Goal: Task Accomplishment & Management: Use online tool/utility

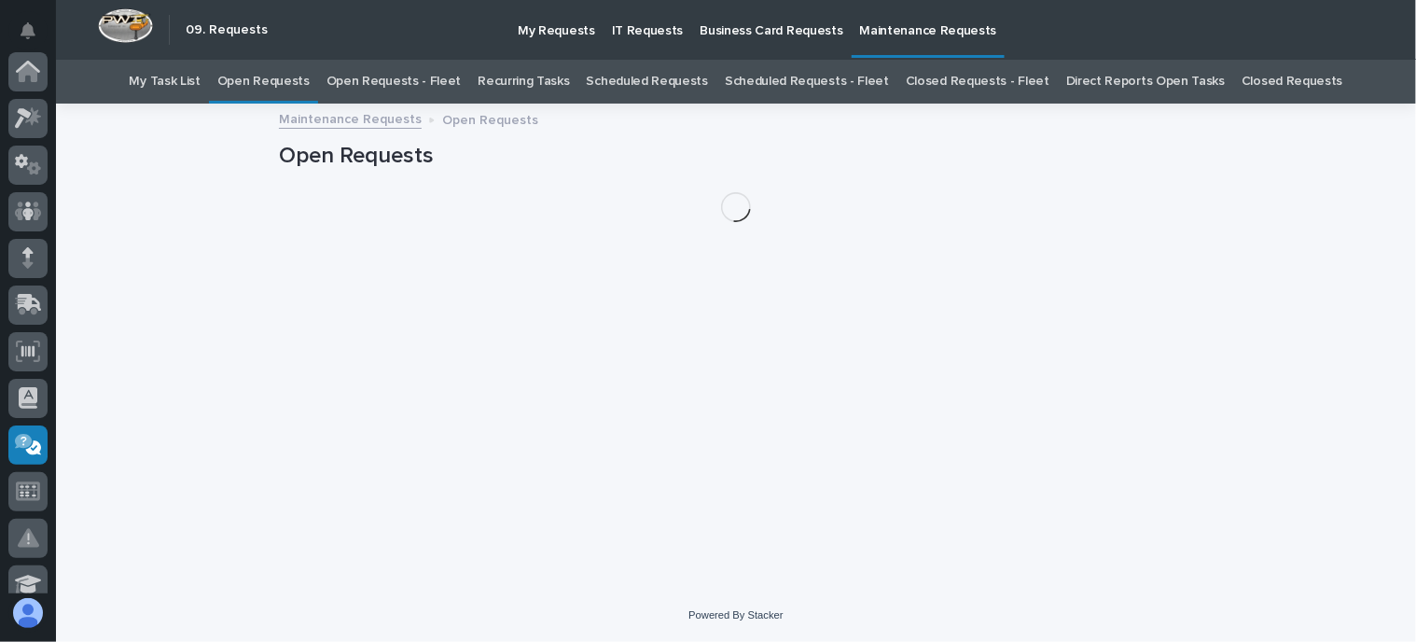
scroll to position [373, 0]
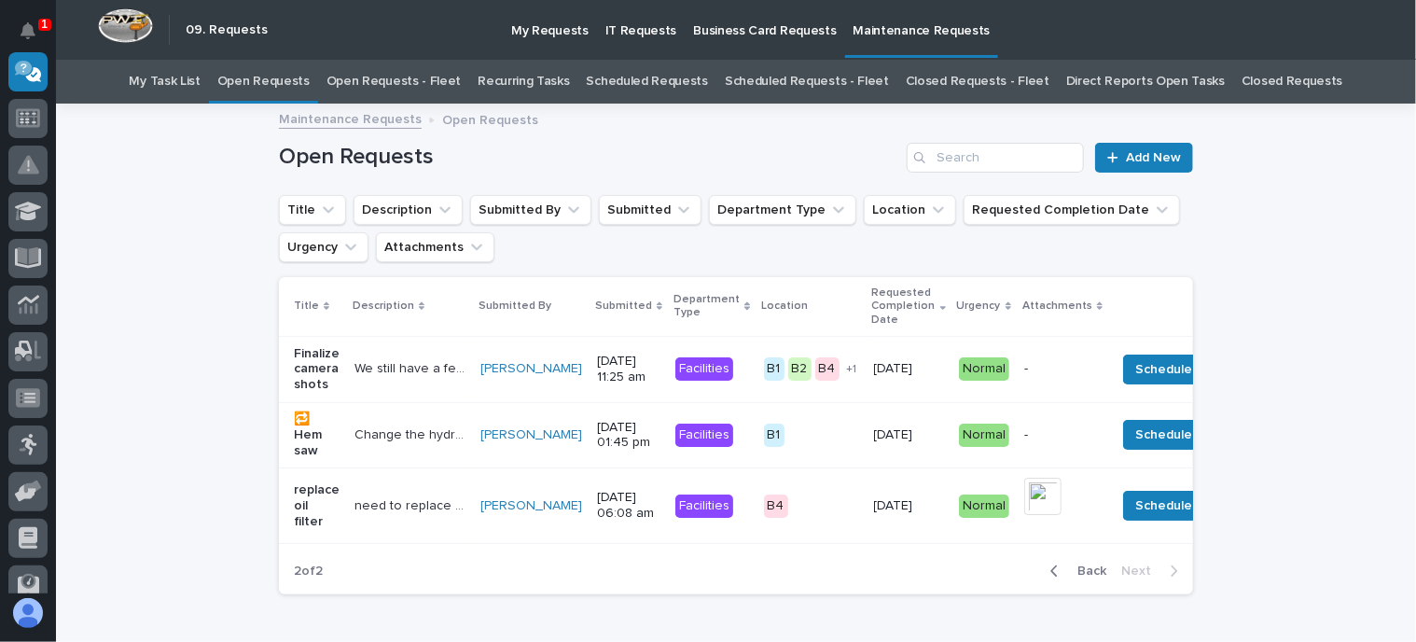
click at [436, 75] on link "Open Requests - Fleet" at bounding box center [393, 82] width 135 height 44
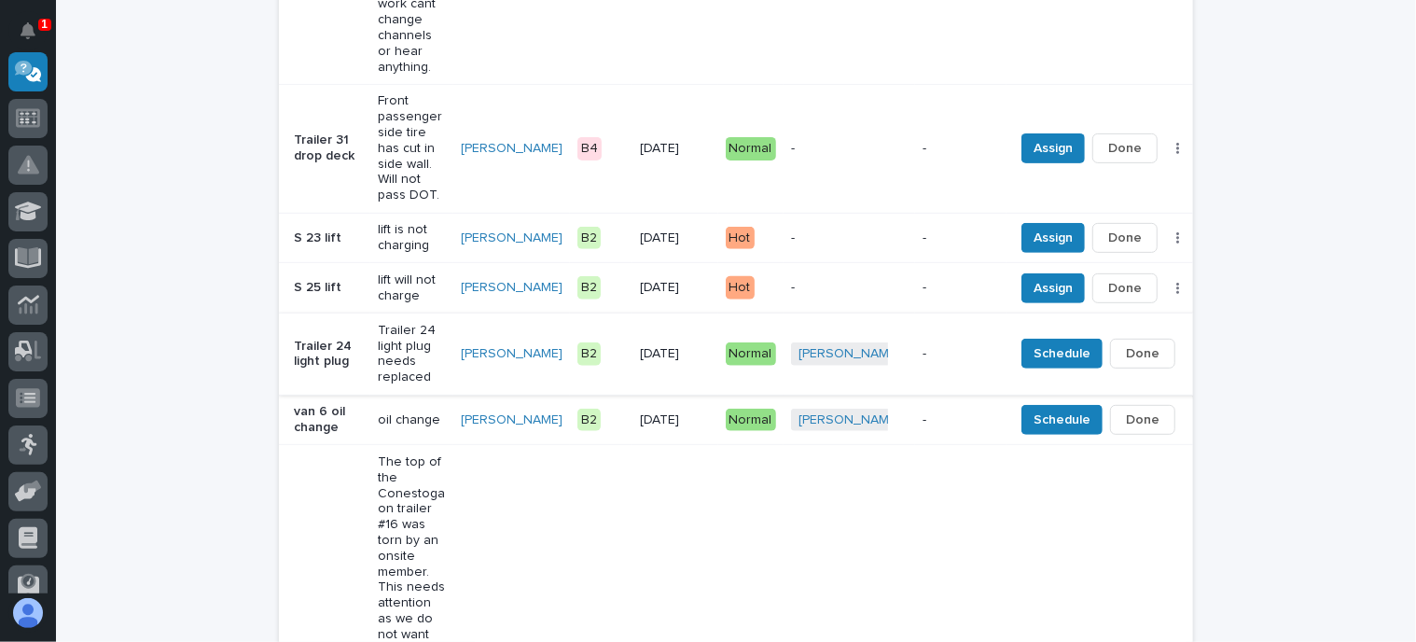
scroll to position [560, 0]
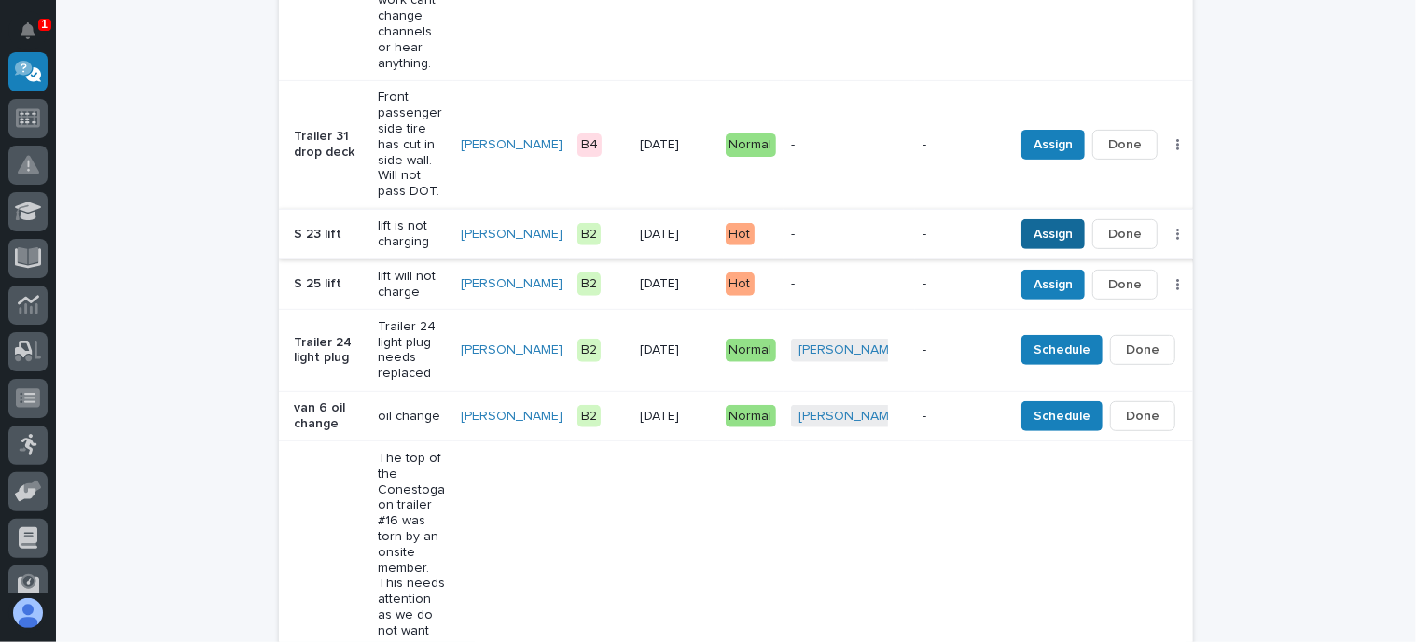
click at [1033, 223] on span "Assign" at bounding box center [1052, 234] width 39 height 22
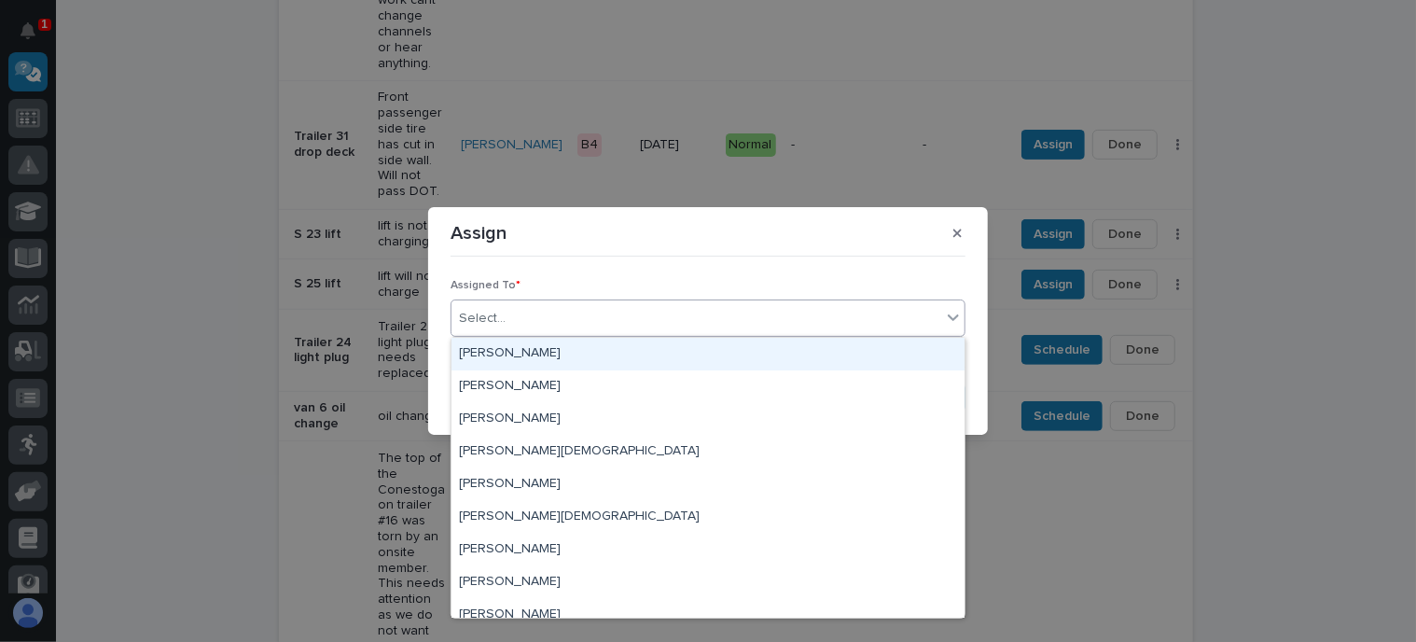
click at [508, 305] on div "Select..." at bounding box center [696, 318] width 490 height 31
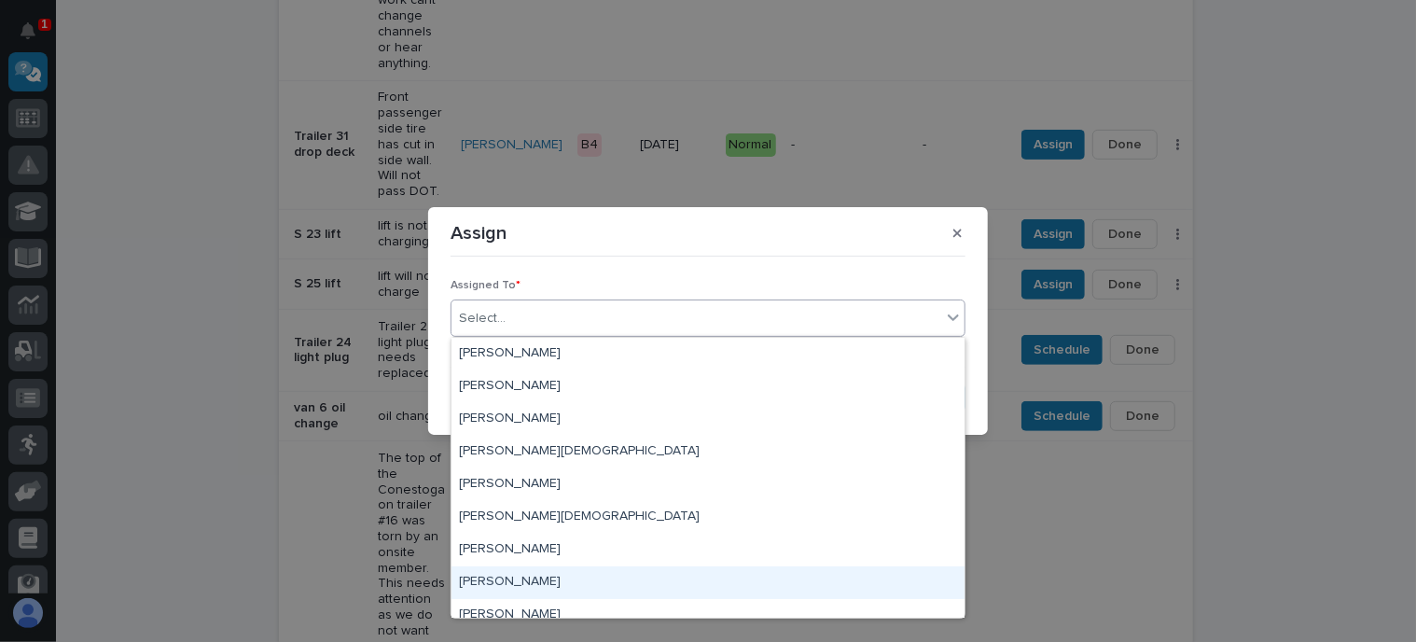
drag, startPoint x: 474, startPoint y: 577, endPoint x: 524, endPoint y: 555, distance: 55.1
click at [480, 575] on div "[PERSON_NAME]" at bounding box center [707, 582] width 513 height 33
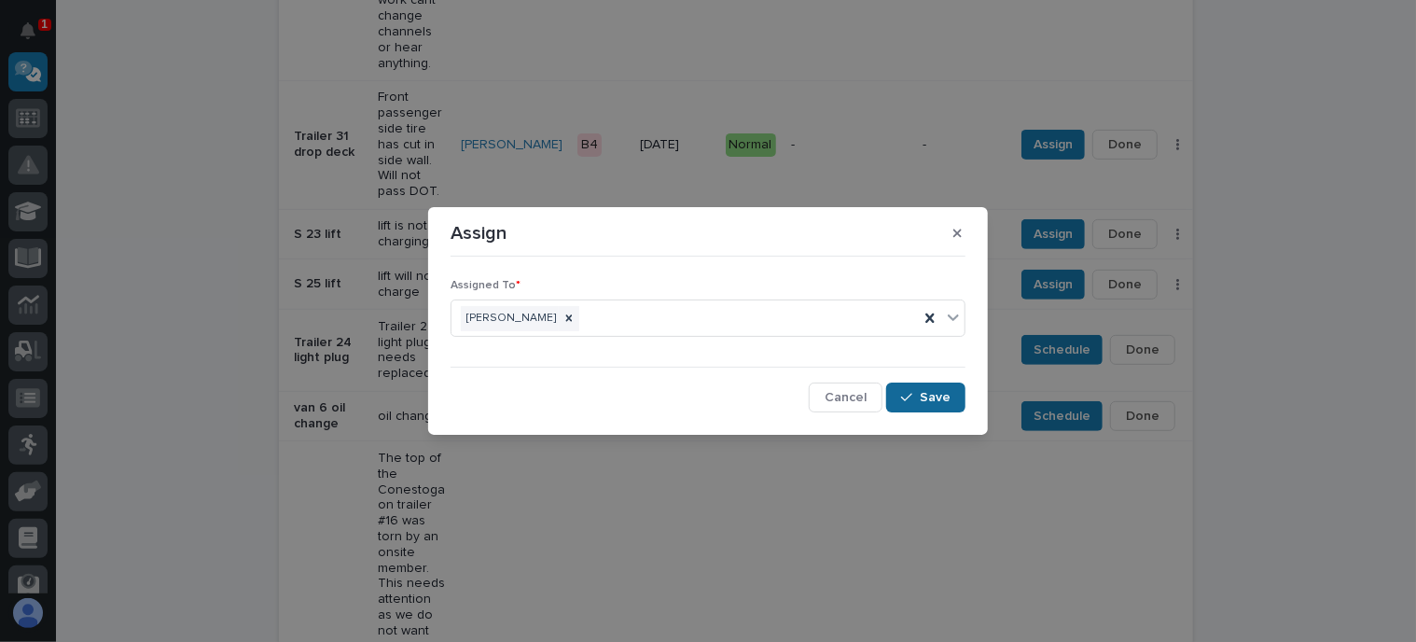
click at [922, 398] on span "Save" at bounding box center [935, 397] width 31 height 17
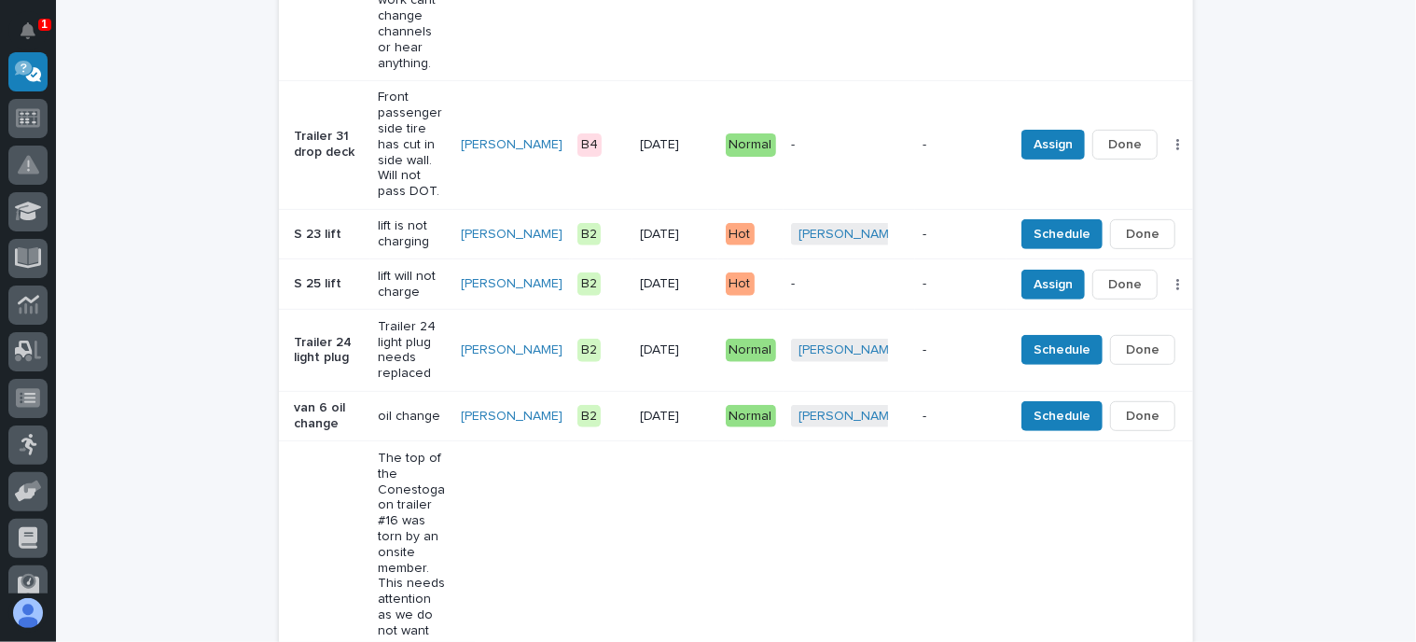
click at [791, 269] on div "-" at bounding box center [849, 284] width 117 height 31
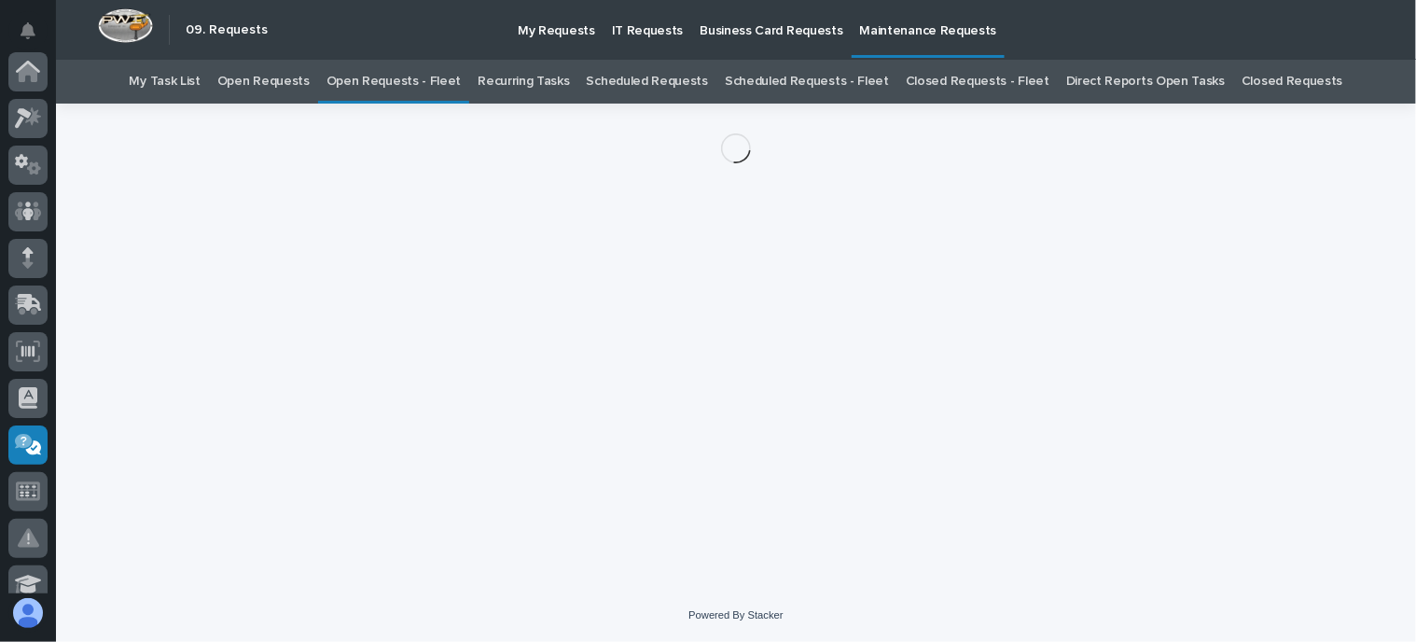
scroll to position [373, 0]
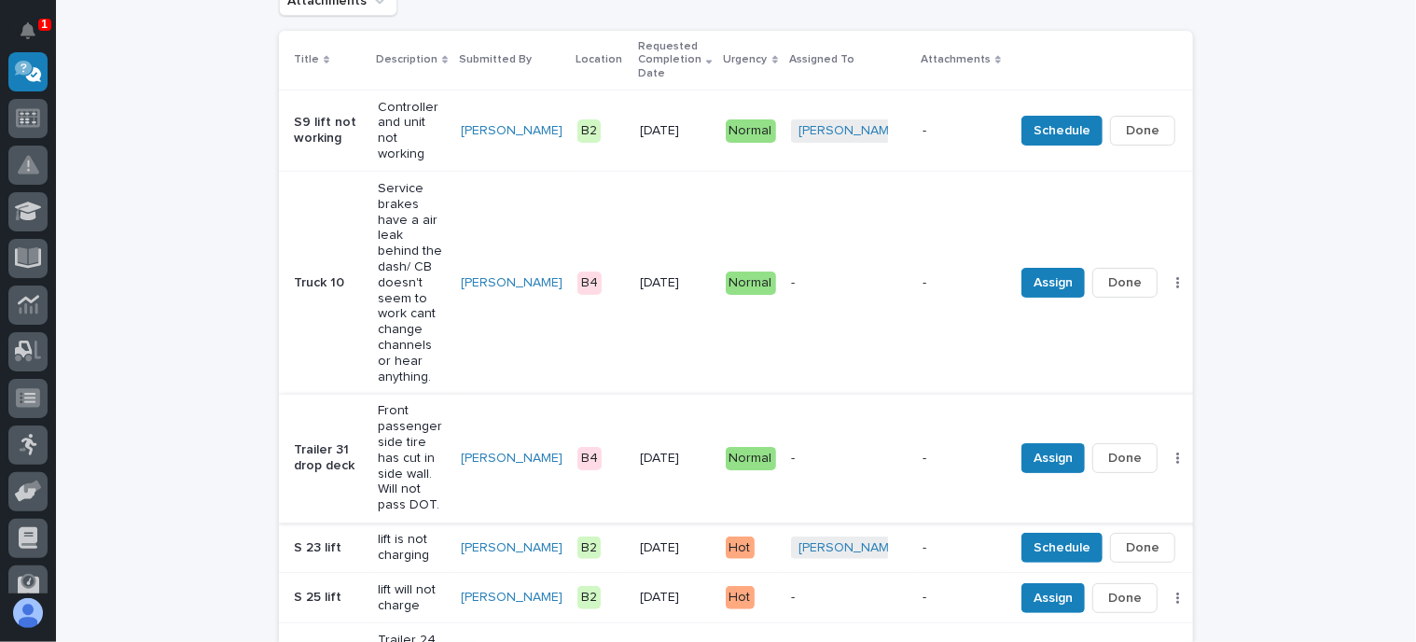
scroll to position [433, 0]
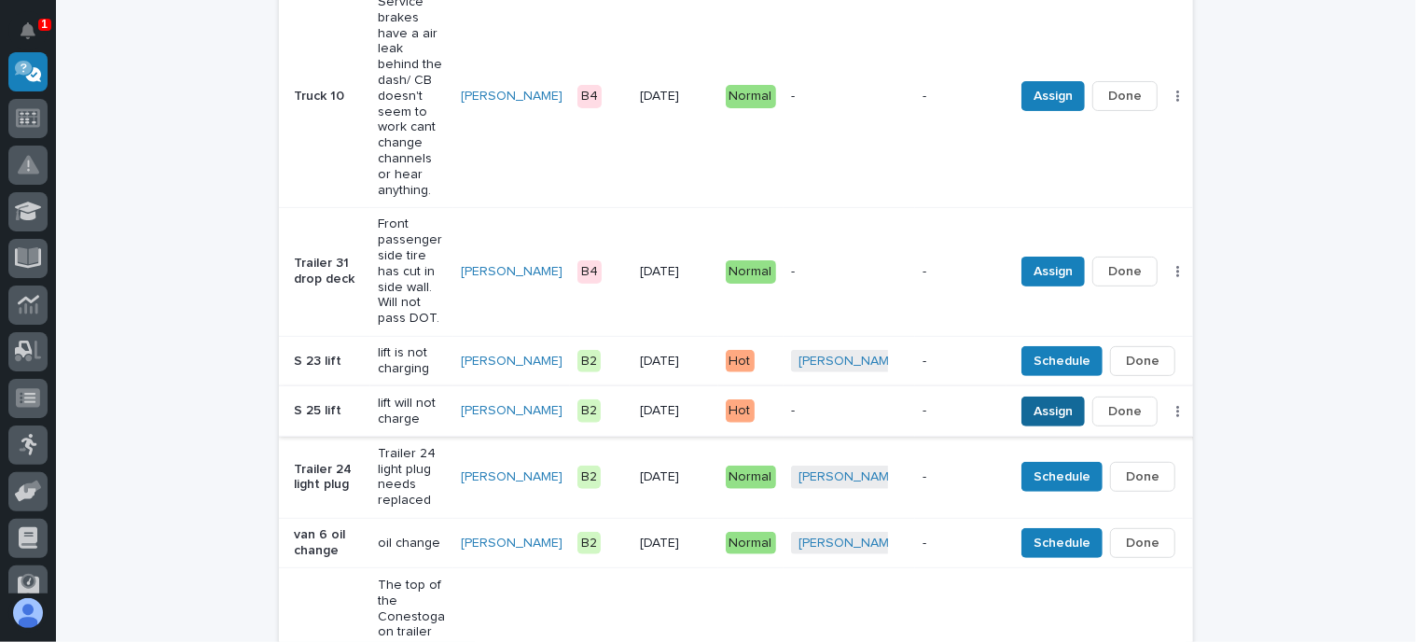
click at [1033, 400] on span "Assign" at bounding box center [1052, 411] width 39 height 22
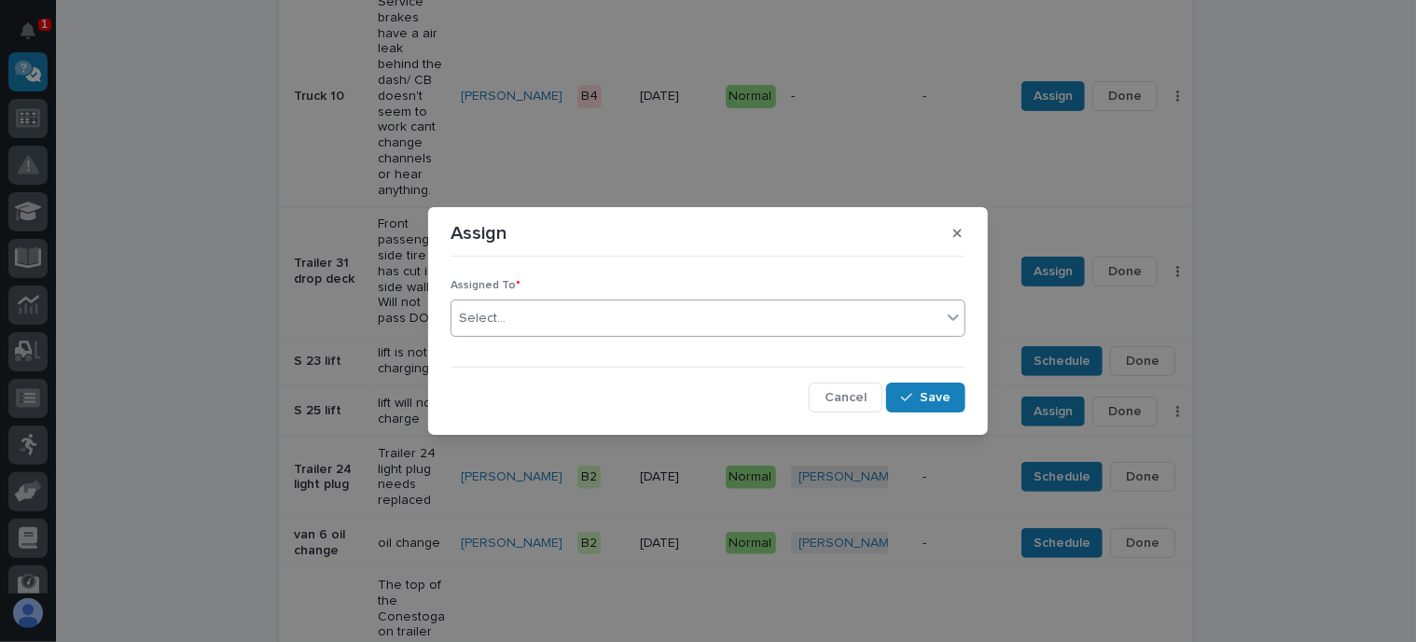
click at [507, 309] on div at bounding box center [508, 319] width 2 height 20
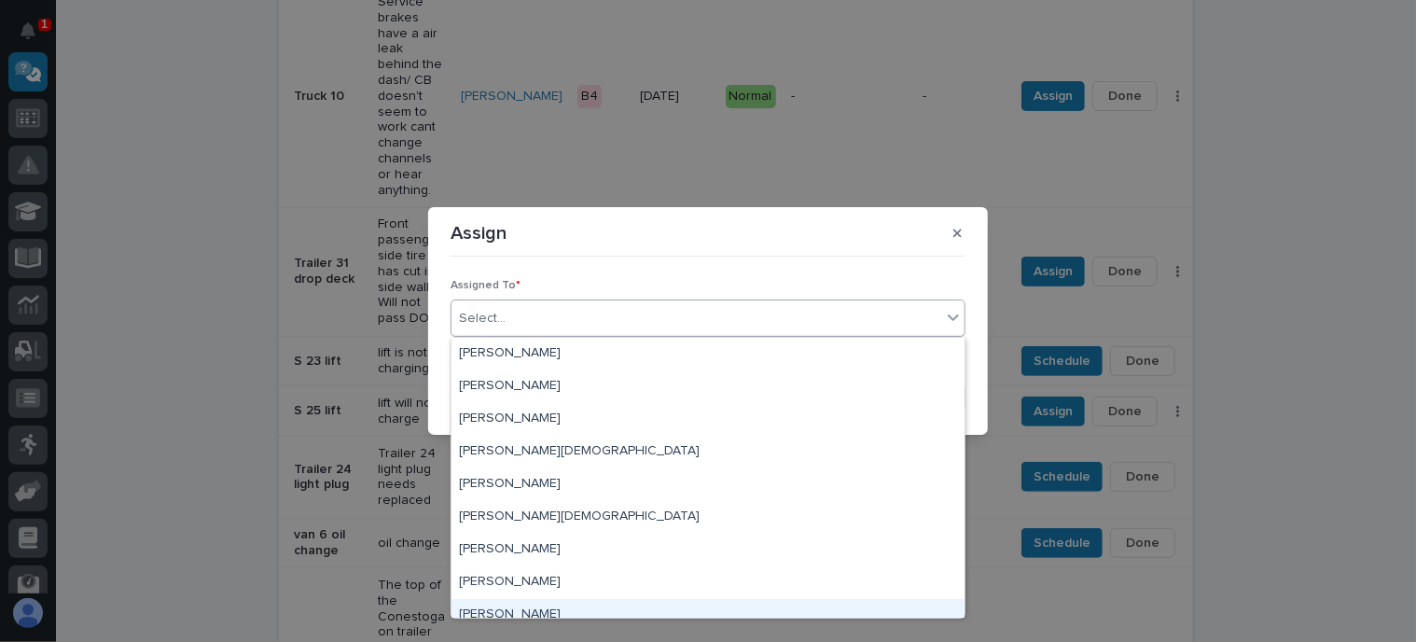
click at [503, 617] on div "[PERSON_NAME] [PERSON_NAME] [PERSON_NAME] [PERSON_NAME] [PERSON_NAME] [PERSON_N…" at bounding box center [707, 478] width 515 height 282
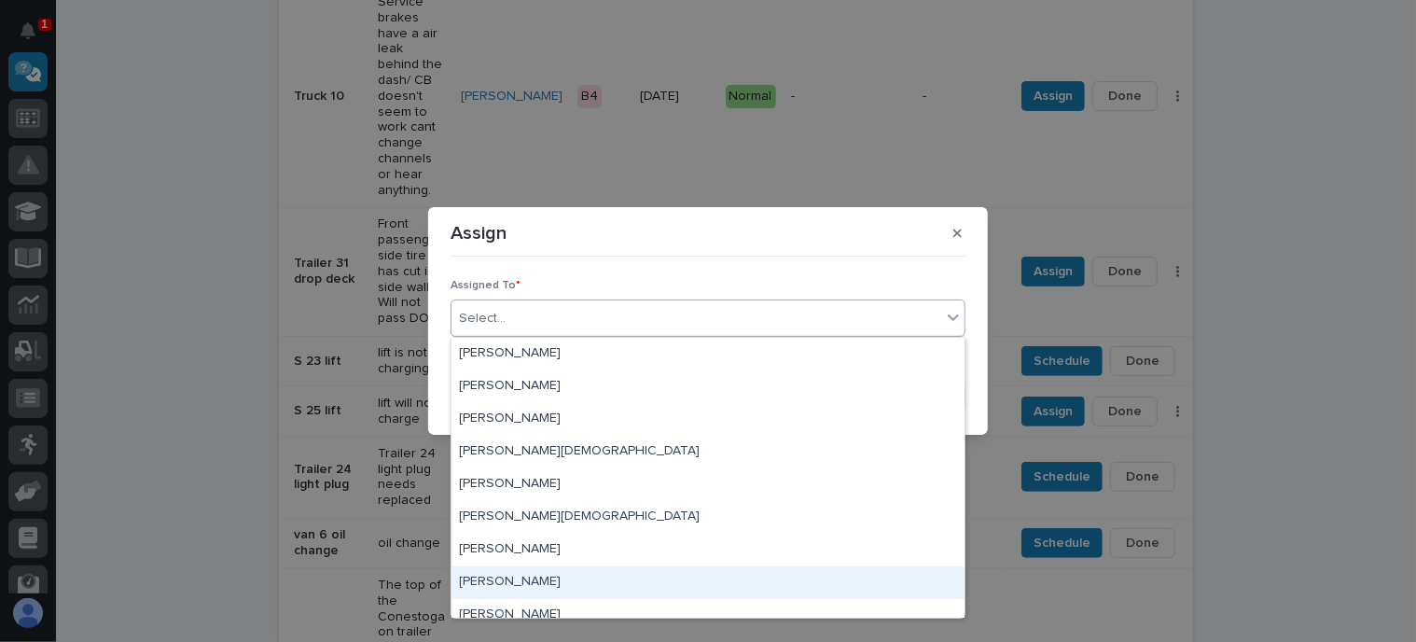
click at [511, 568] on div "[PERSON_NAME]" at bounding box center [707, 582] width 513 height 33
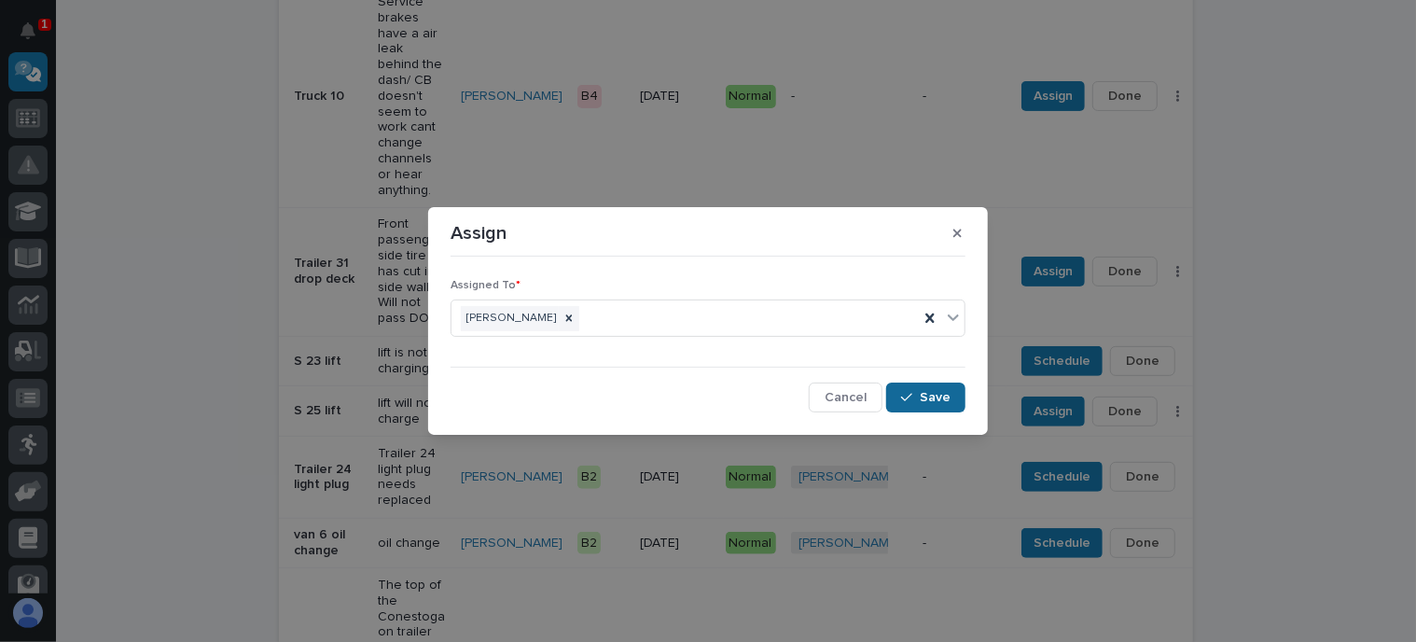
click at [936, 398] on span "Save" at bounding box center [935, 397] width 31 height 17
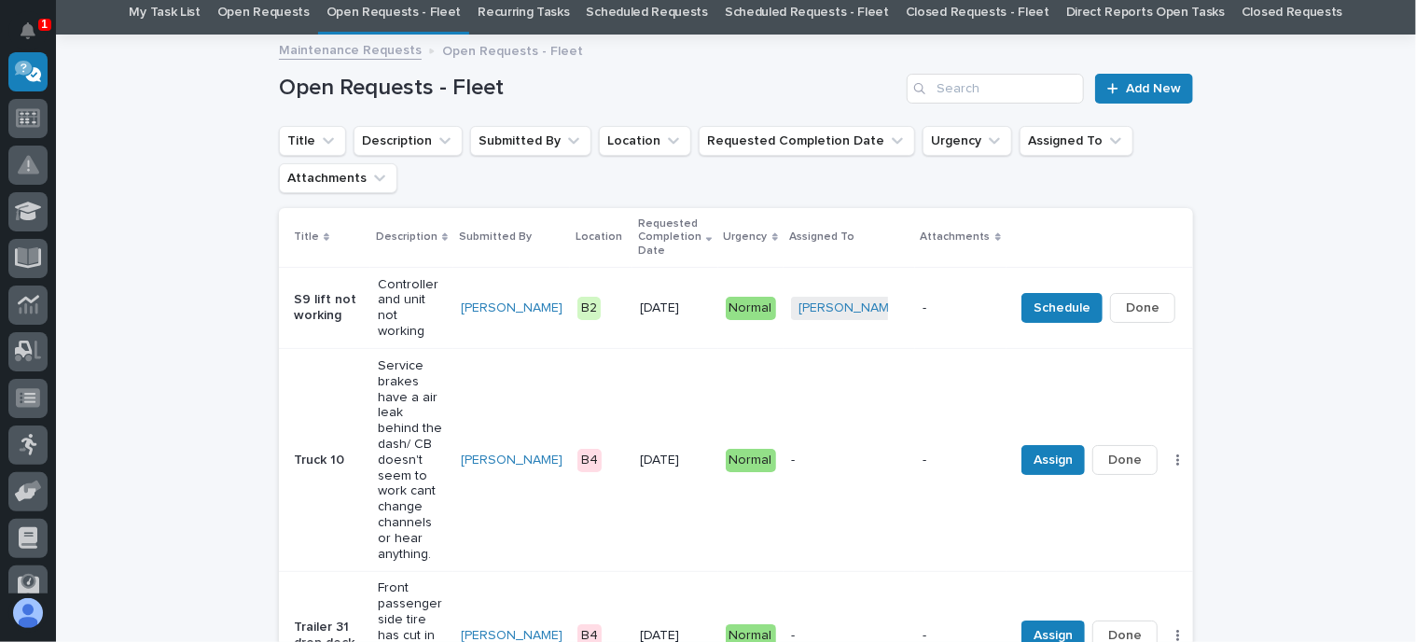
scroll to position [0, 0]
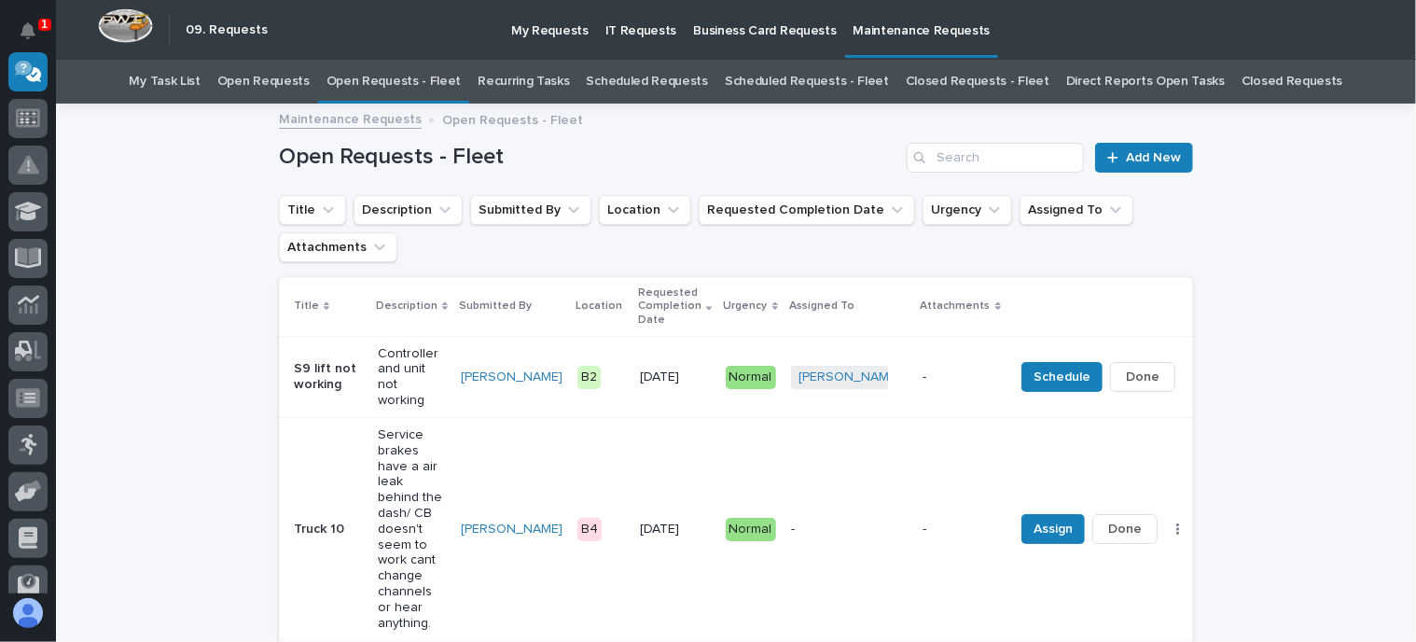
click at [410, 80] on link "Open Requests - Fleet" at bounding box center [393, 82] width 135 height 44
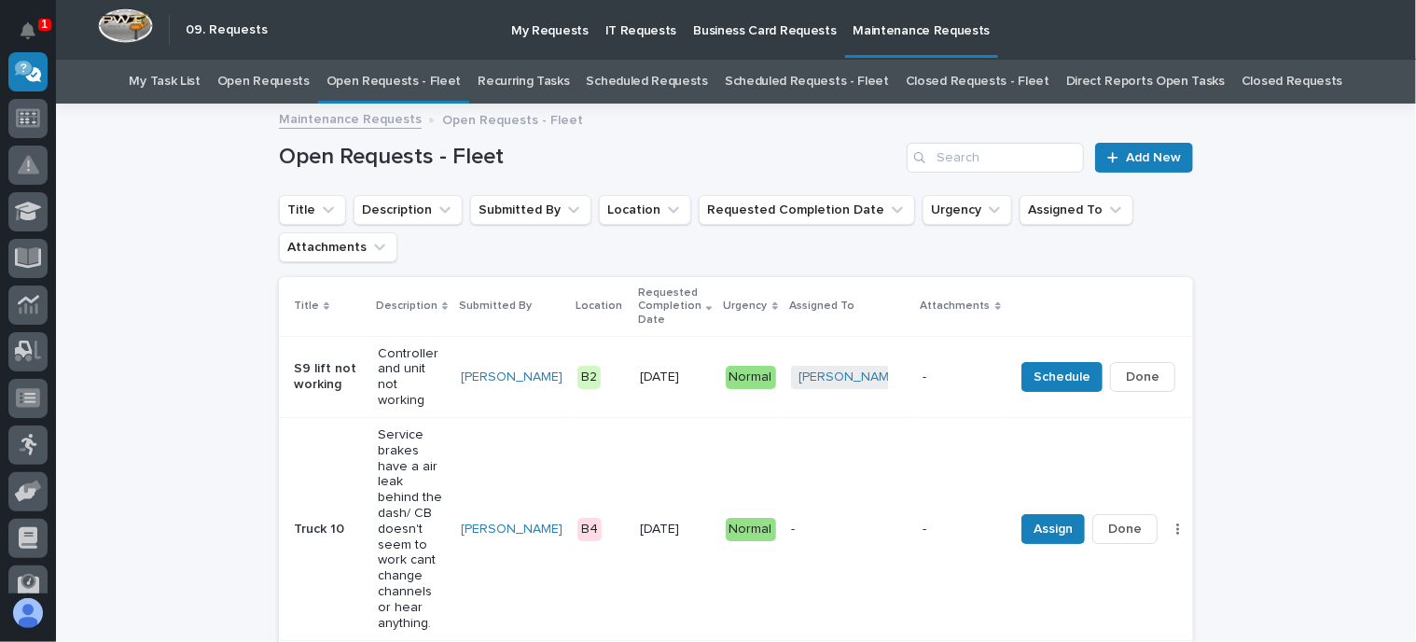
click at [410, 80] on link "Open Requests - Fleet" at bounding box center [393, 82] width 135 height 44
click at [425, 71] on link "Open Requests - Fleet" at bounding box center [393, 82] width 135 height 44
click at [418, 73] on link "Open Requests - Fleet" at bounding box center [393, 82] width 135 height 44
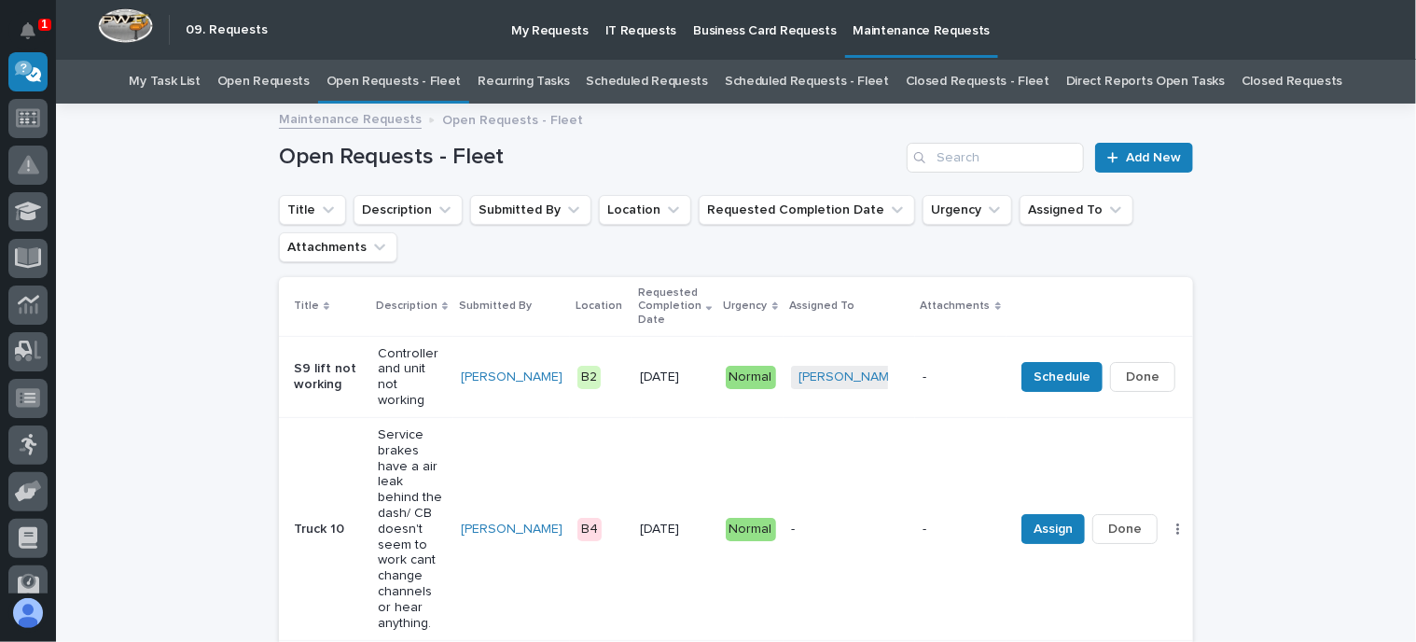
click at [418, 73] on link "Open Requests - Fleet" at bounding box center [393, 82] width 135 height 44
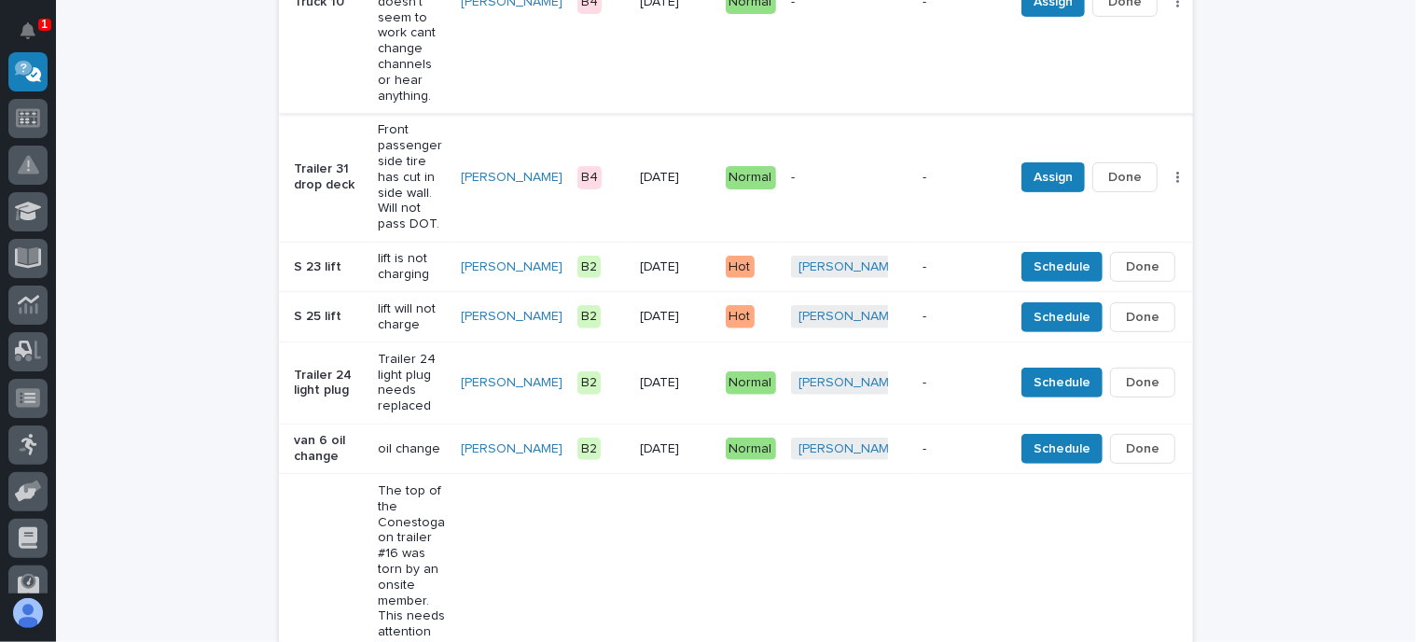
scroll to position [560, 0]
